Goal: Task Accomplishment & Management: Use online tool/utility

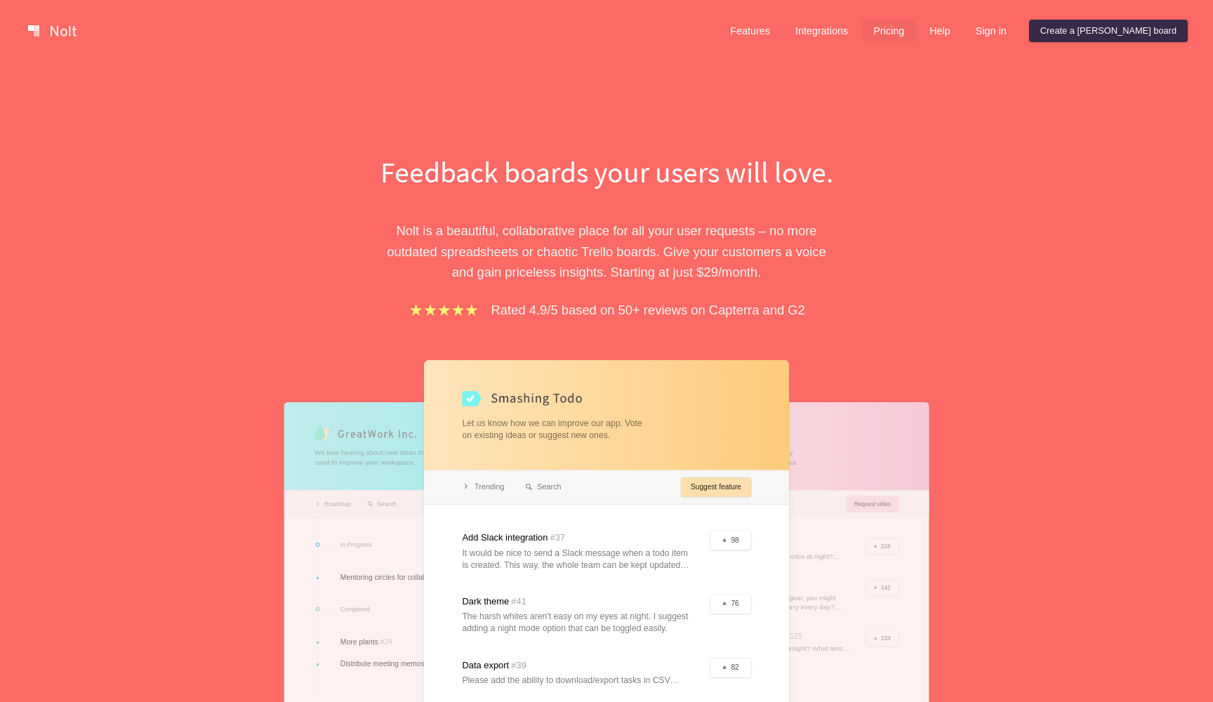
click at [916, 32] on link "Pricing" at bounding box center [888, 31] width 53 height 22
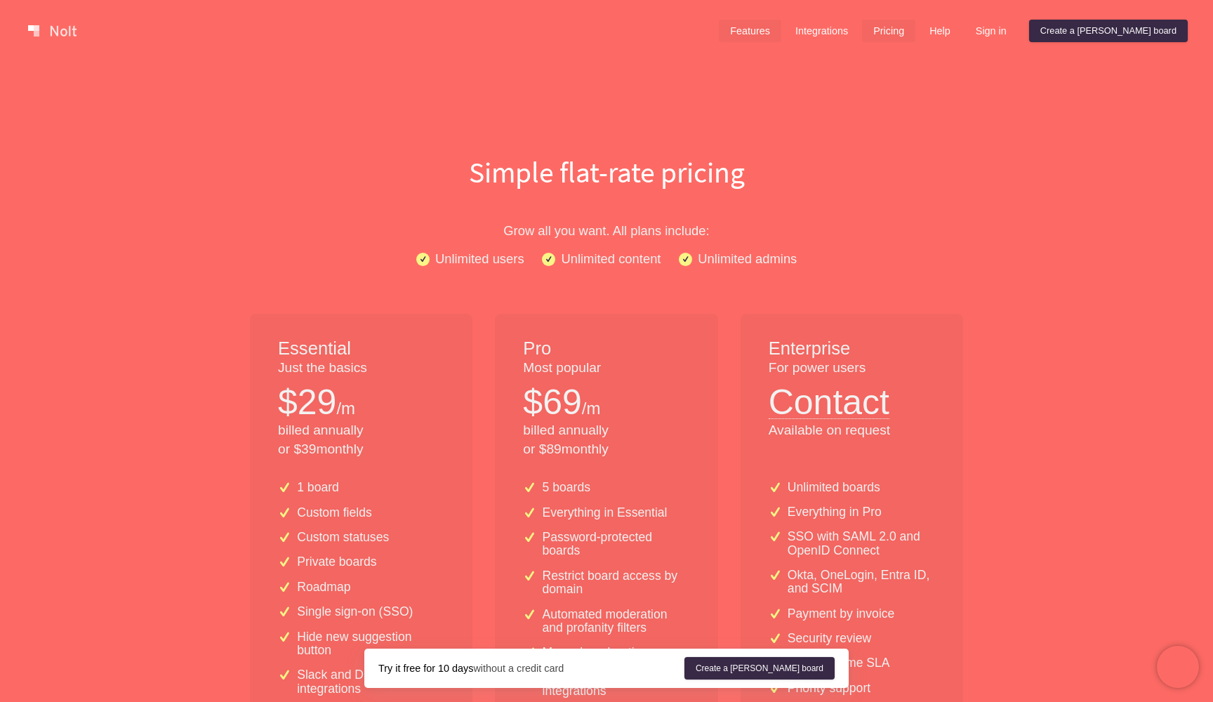
click at [779, 25] on link "Features" at bounding box center [750, 31] width 62 height 22
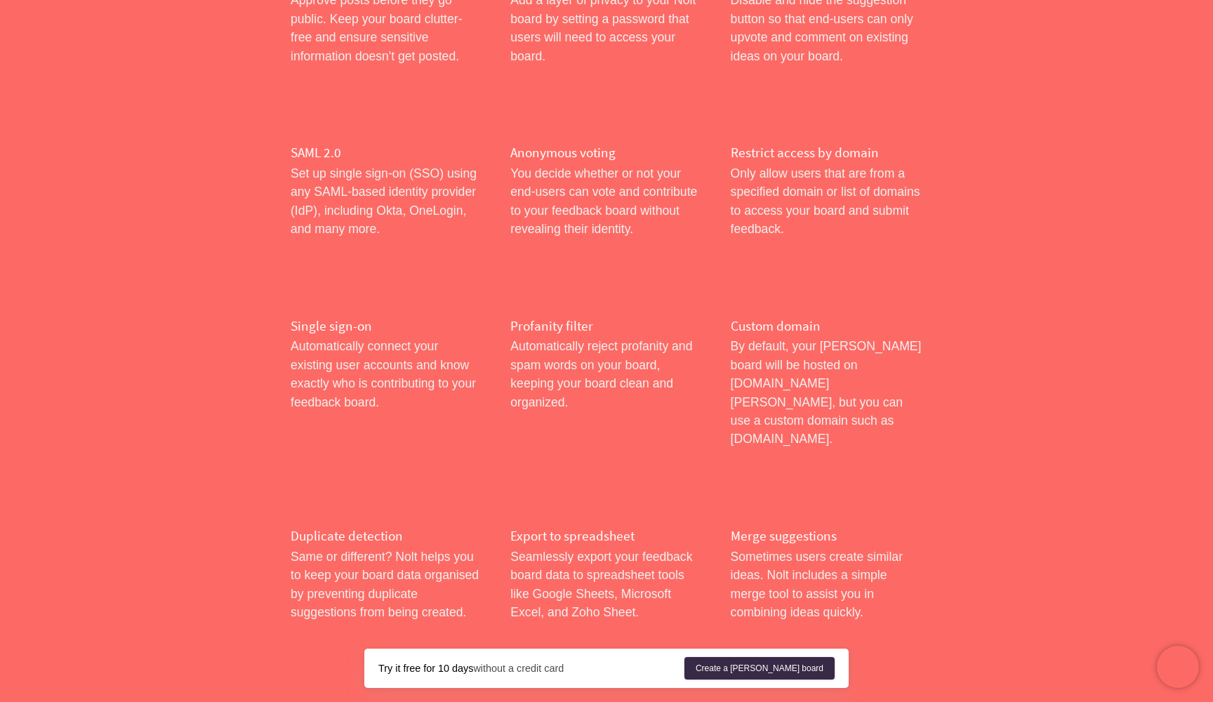
scroll to position [722, 0]
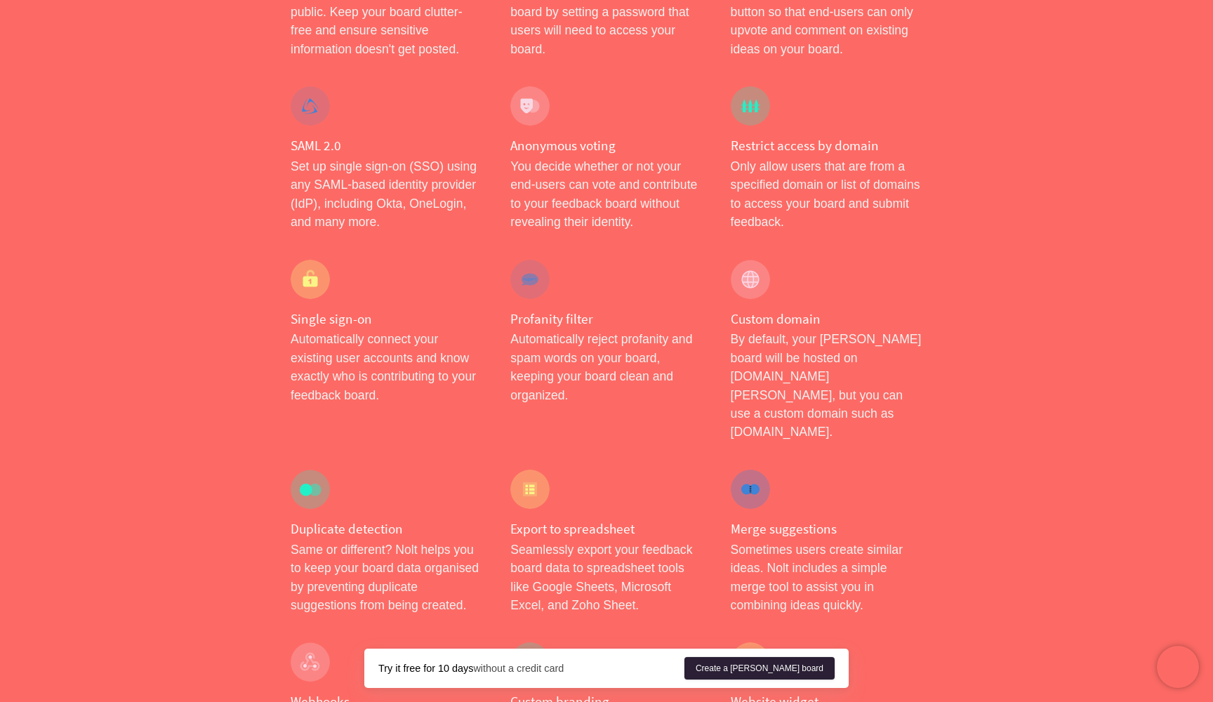
click at [814, 673] on link "Create a [PERSON_NAME] board" at bounding box center [760, 668] width 150 height 22
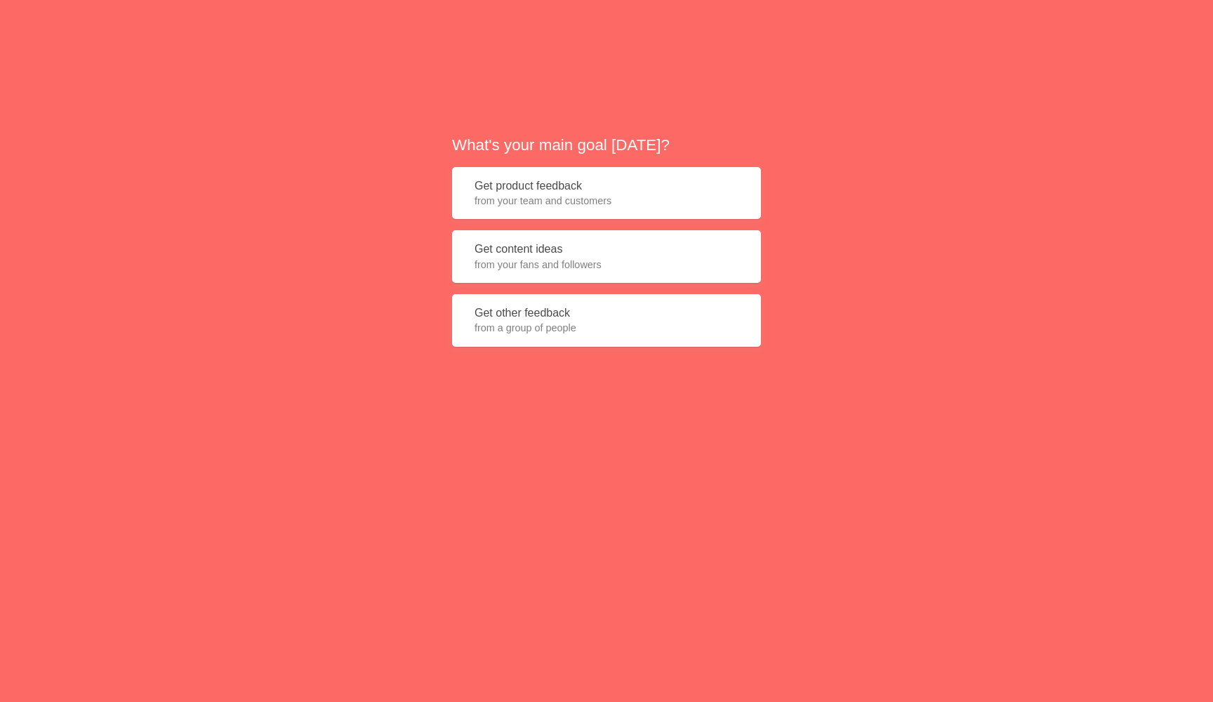
click at [499, 176] on button "Get product feedback from your team and customers" at bounding box center [606, 193] width 309 height 53
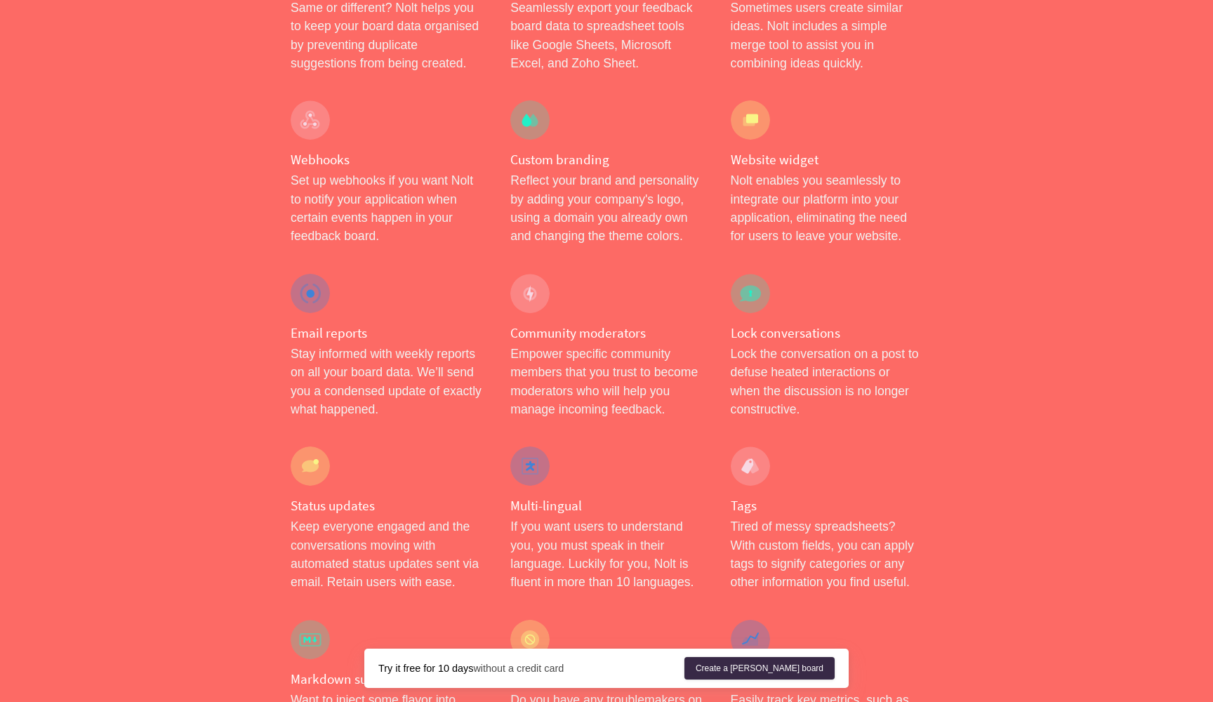
scroll to position [1283, 0]
